Goal: Task Accomplishment & Management: Manage account settings

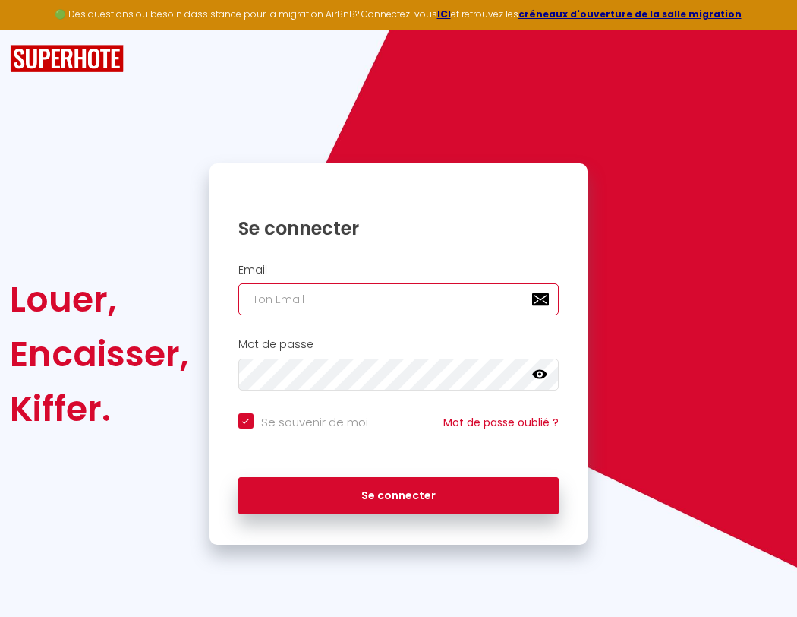
type input "s"
checkbox input "true"
type input "su"
checkbox input "true"
type input "sup"
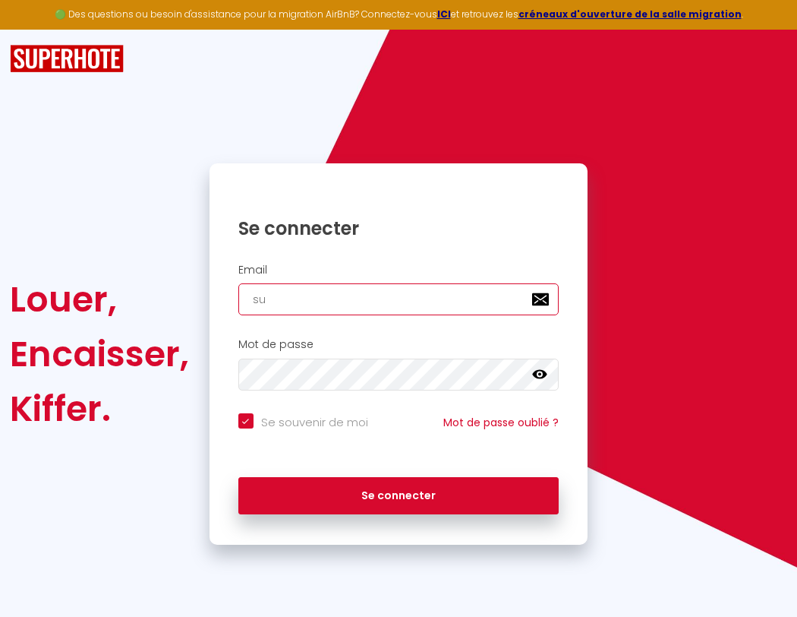
checkbox input "true"
type input "supe"
checkbox input "true"
type input "super"
checkbox input "true"
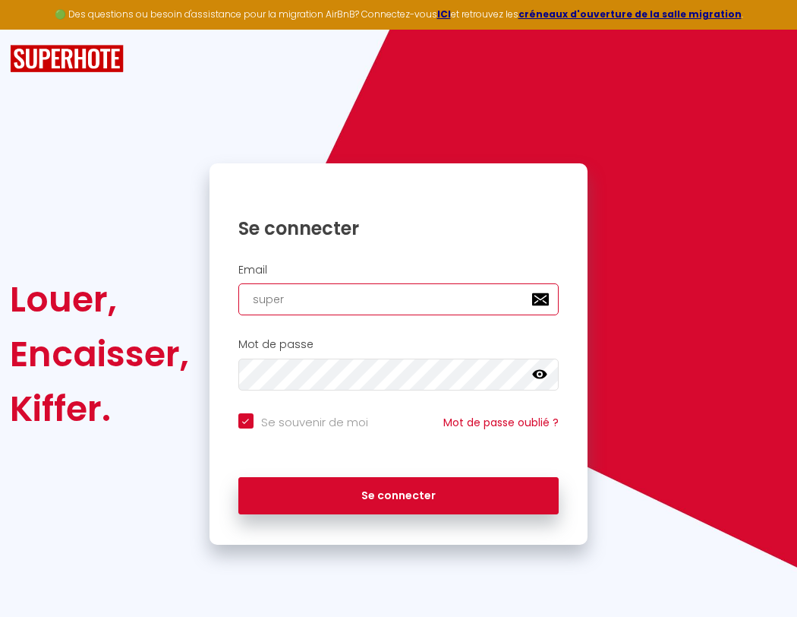
type input "superb"
checkbox input "true"
type input "superbo"
checkbox input "true"
type input "s"
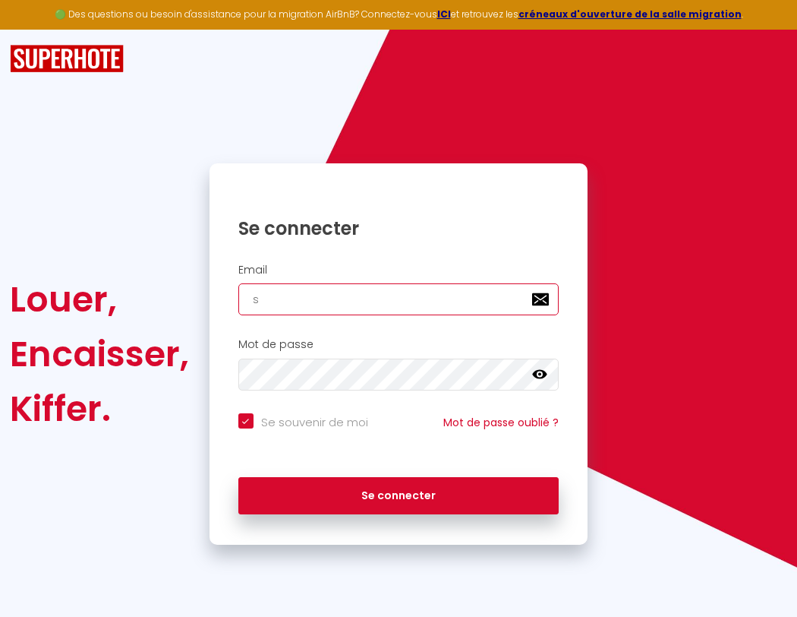
checkbox input "true"
type input "superbord"
checkbox input "true"
type input "sup"
checkbox input "true"
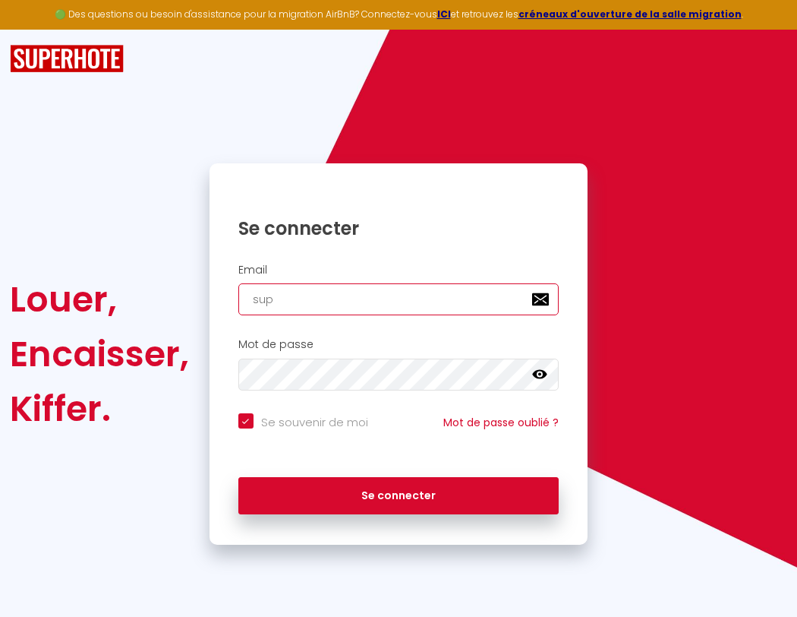
type input "superborde"
checkbox input "true"
type input "superbordea"
checkbox input "true"
type input "superbordeau"
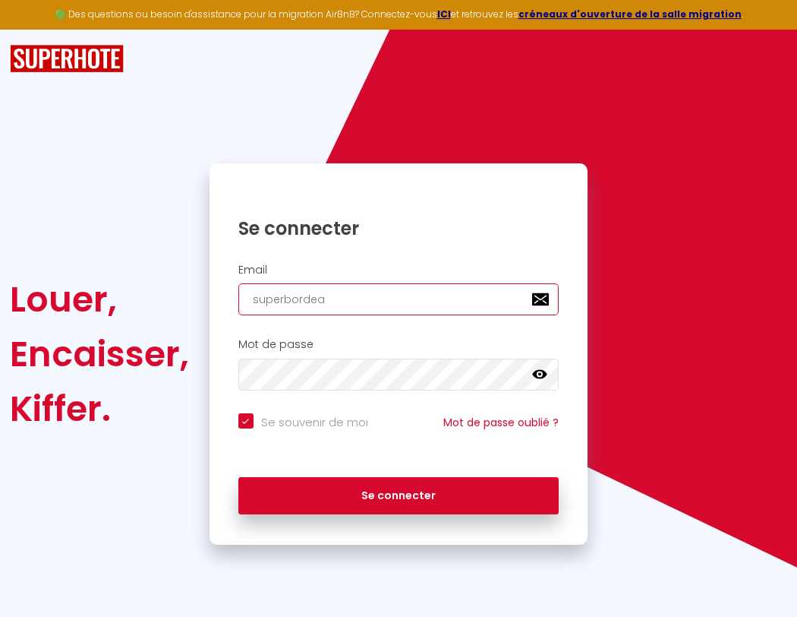
checkbox input "true"
type input "superbordeaux"
checkbox input "true"
type input "s"
checkbox input "true"
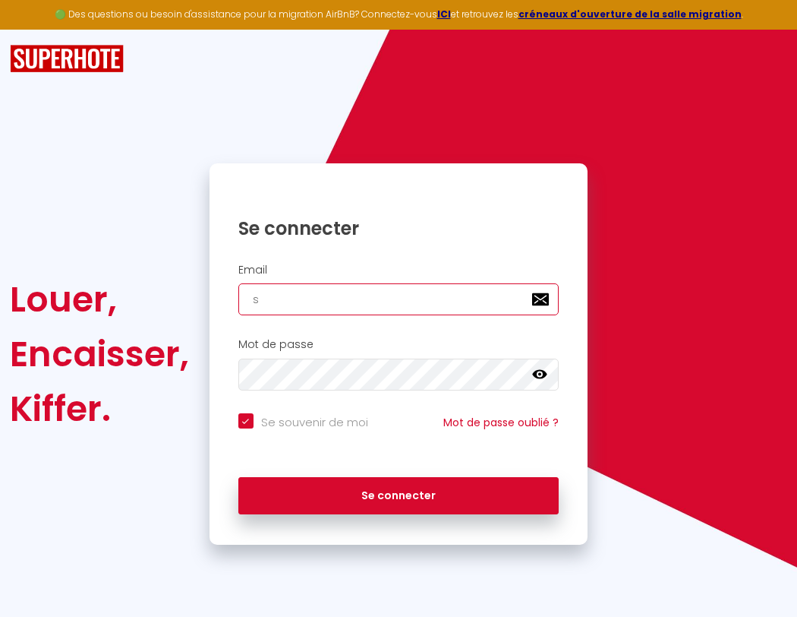
type input "superbordeaux@"
checkbox input "true"
type input "superbordeaux@g"
checkbox input "true"
type input "superbordeaux@gm"
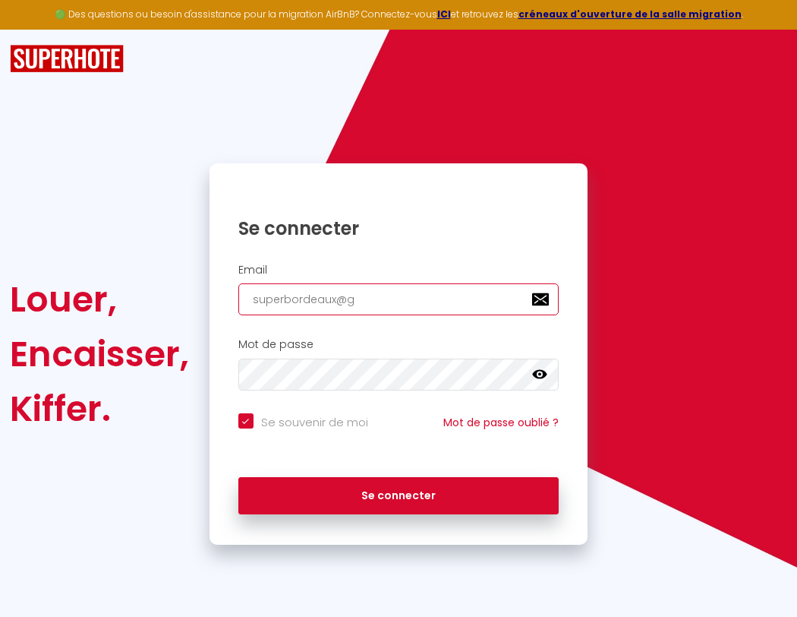
checkbox input "true"
type input "superbordeaux@gma"
checkbox input "true"
type input "superb"
checkbox input "true"
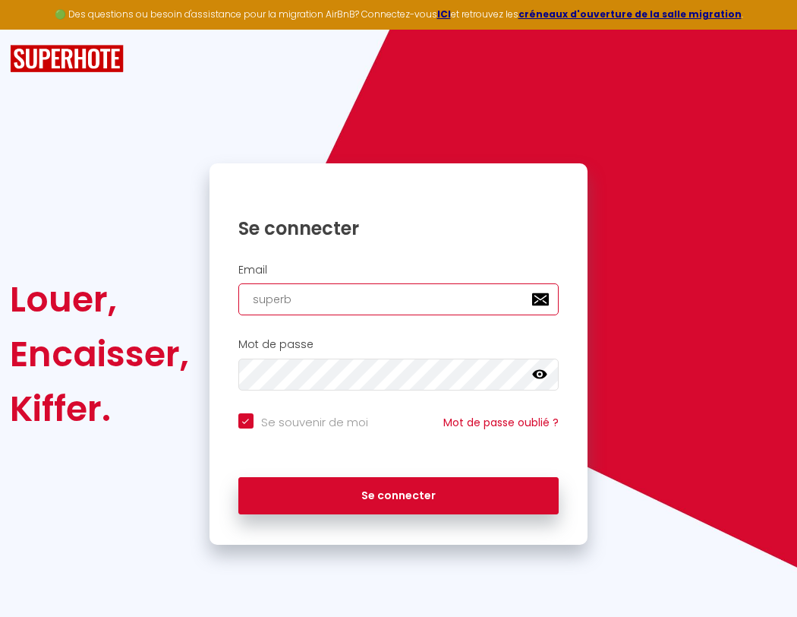
type input "superbordeaux@gmai"
checkbox input "true"
